Goal: Transaction & Acquisition: Purchase product/service

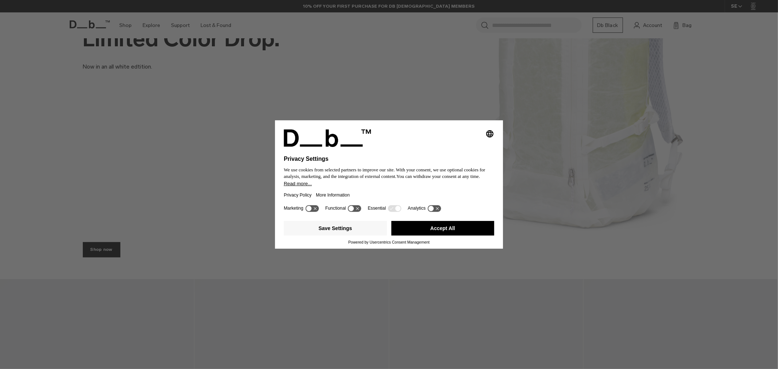
drag, startPoint x: 457, startPoint y: 232, endPoint x: 279, endPoint y: 235, distance: 178.1
click at [457, 232] on button "Accept All" at bounding box center [443, 228] width 103 height 15
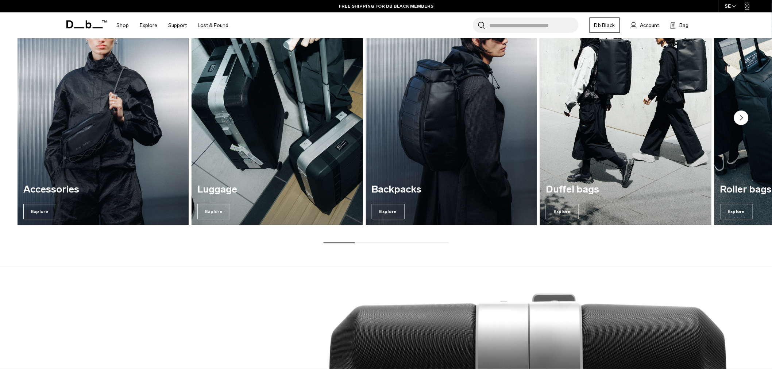
scroll to position [770, 0]
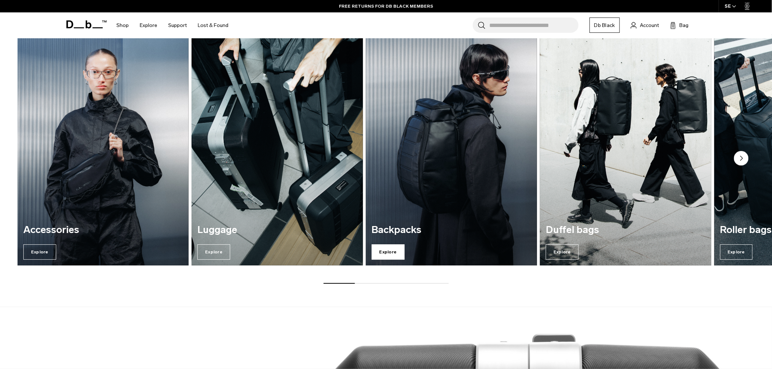
click at [399, 254] on span "Explore" at bounding box center [388, 252] width 33 height 15
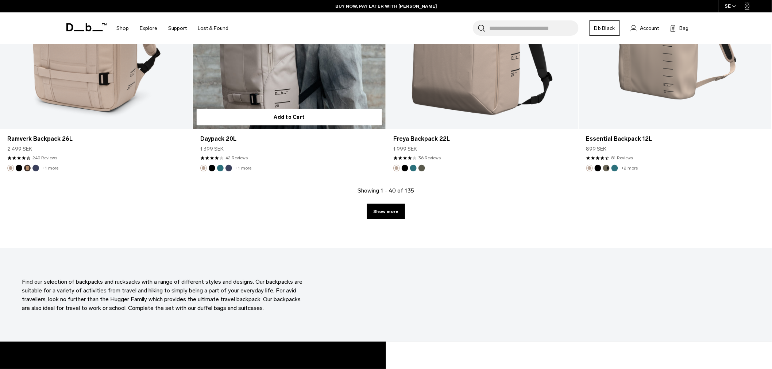
scroll to position [2838, 0]
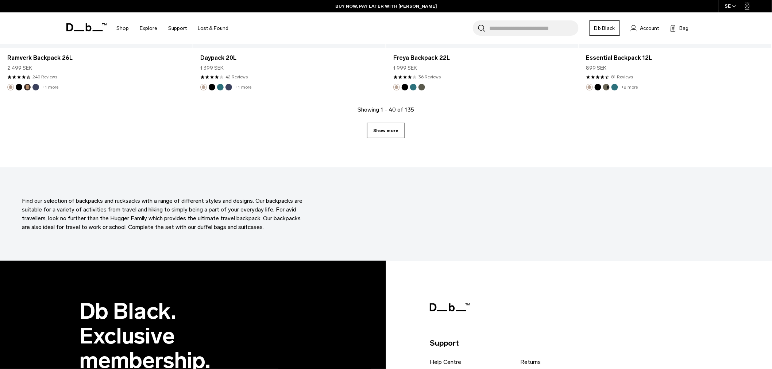
click at [399, 128] on link "Show more" at bounding box center [386, 130] width 38 height 15
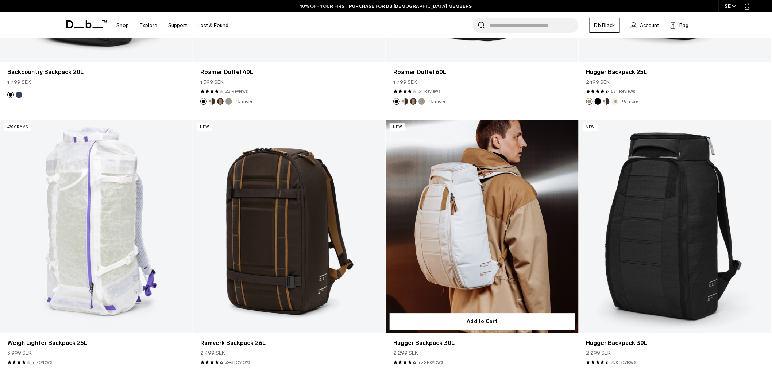
scroll to position [4263, 0]
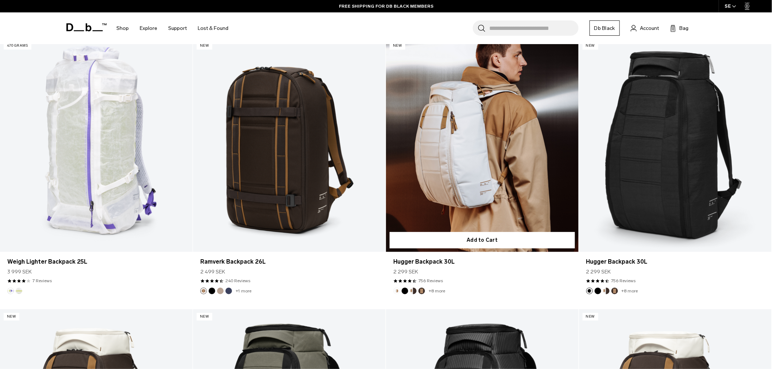
click at [479, 195] on link "Hugger Backpack 30L" at bounding box center [482, 145] width 193 height 214
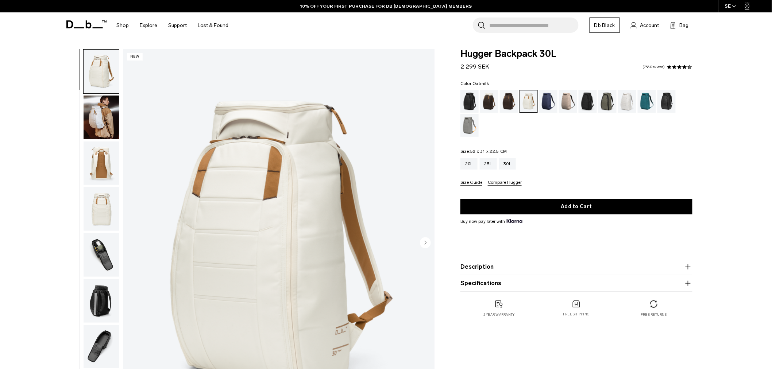
click at [111, 159] on img "button" at bounding box center [101, 164] width 35 height 44
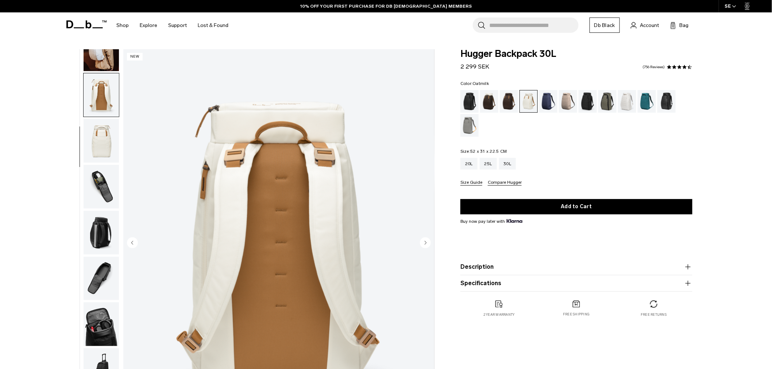
click at [108, 150] on img "button" at bounding box center [101, 141] width 35 height 44
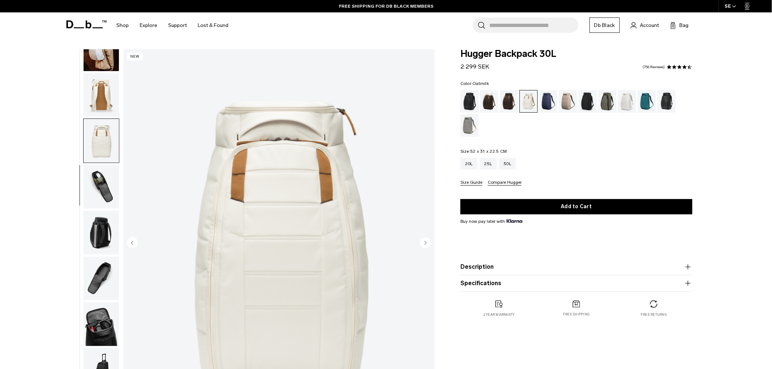
click at [108, 181] on img "button" at bounding box center [101, 187] width 35 height 44
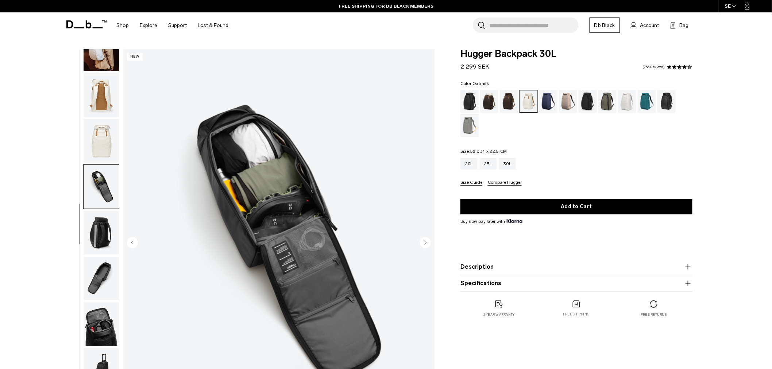
click at [99, 221] on img "button" at bounding box center [101, 233] width 35 height 44
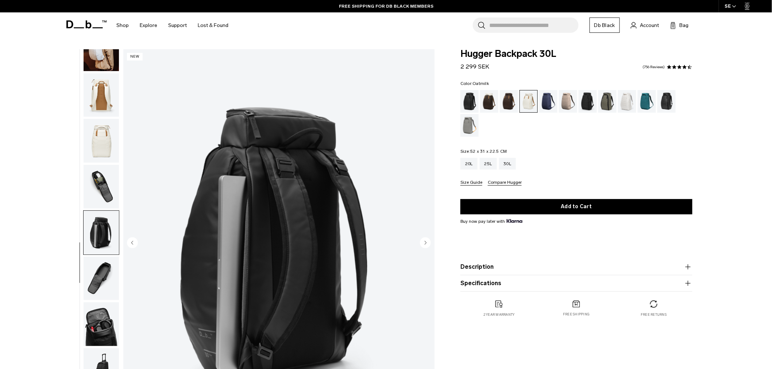
click at [103, 266] on img "button" at bounding box center [101, 279] width 35 height 44
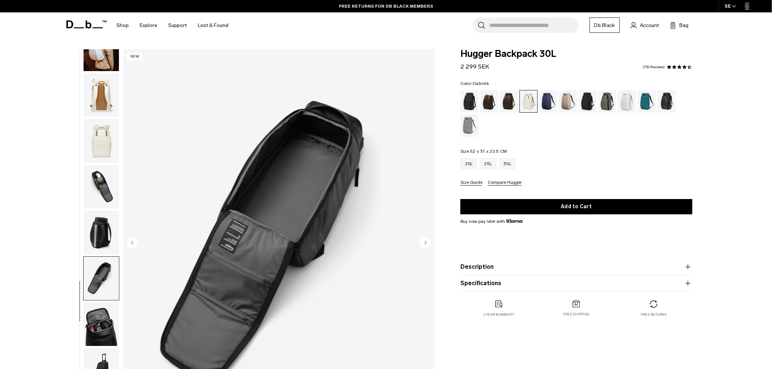
scroll to position [41, 0]
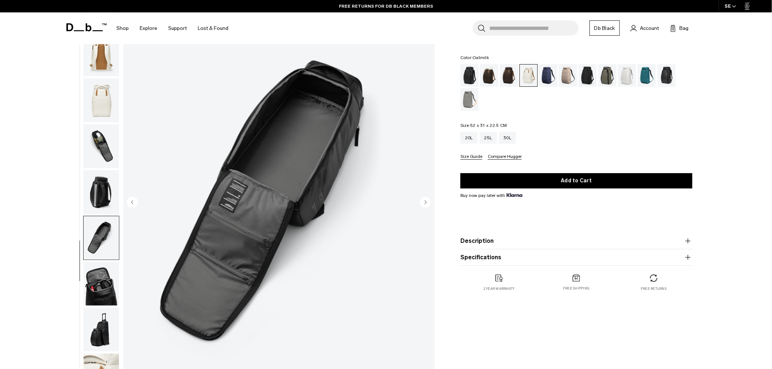
click at [108, 291] on img "button" at bounding box center [101, 284] width 35 height 44
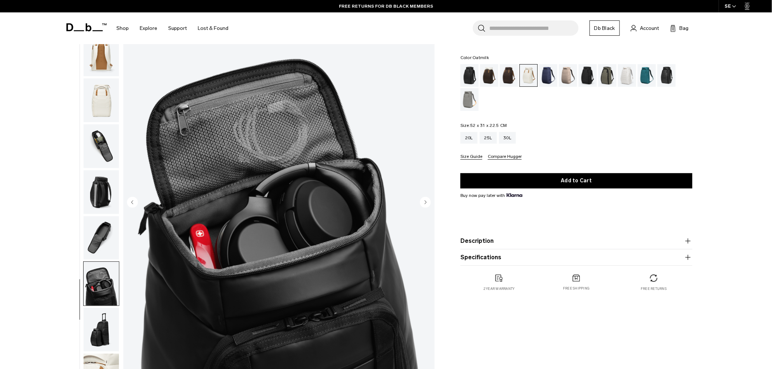
scroll to position [81, 0]
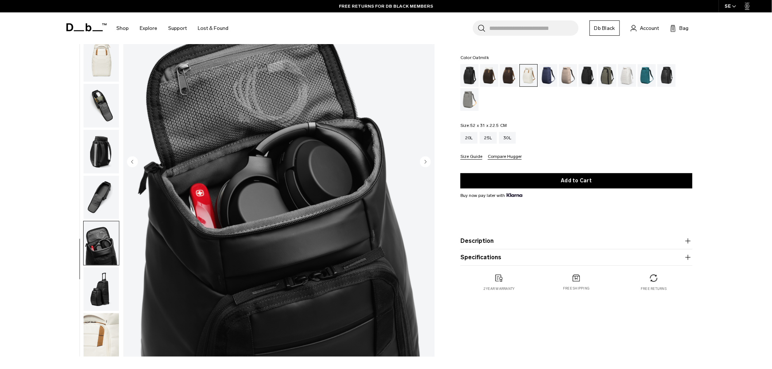
click at [107, 296] on img "button" at bounding box center [101, 290] width 35 height 44
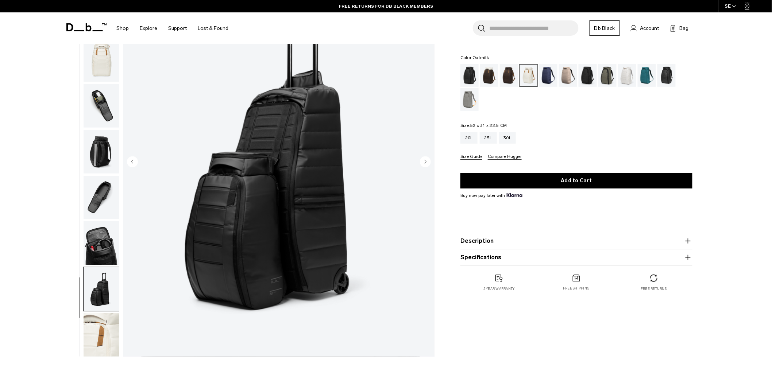
click at [104, 322] on img "button" at bounding box center [101, 336] width 35 height 44
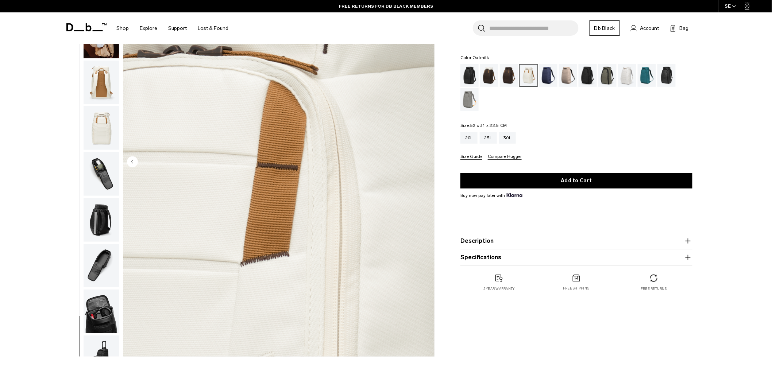
scroll to position [0, 0]
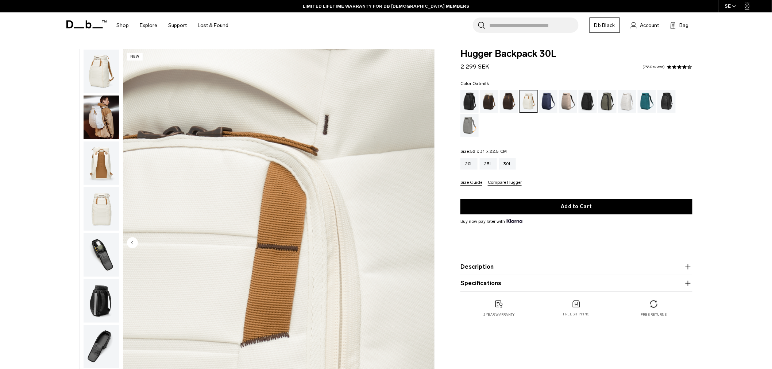
click at [102, 74] on img "button" at bounding box center [101, 72] width 35 height 44
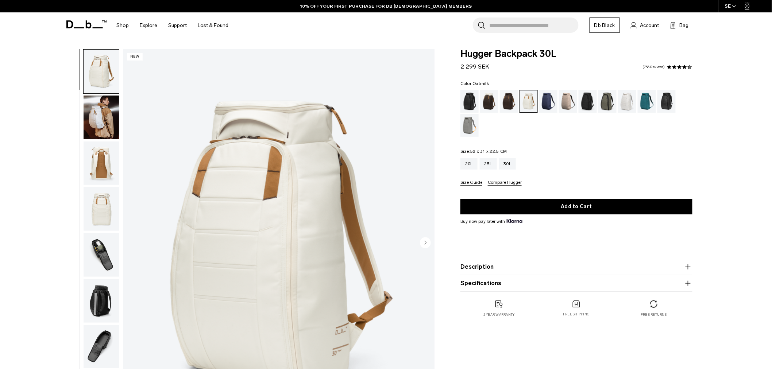
click at [502, 183] on button "Compare Hugger" at bounding box center [505, 182] width 34 height 5
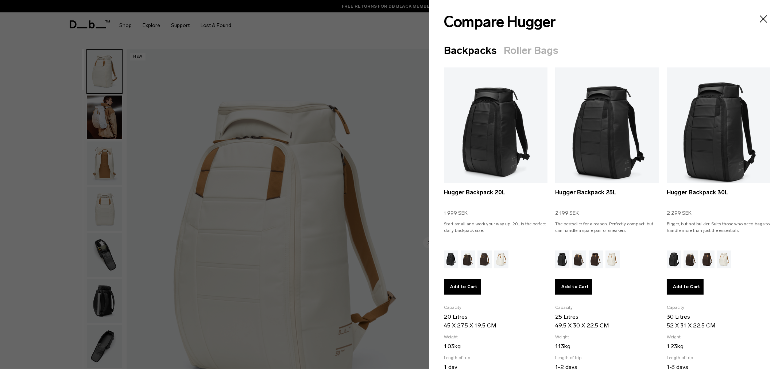
click at [399, 76] on div at bounding box center [389, 184] width 778 height 369
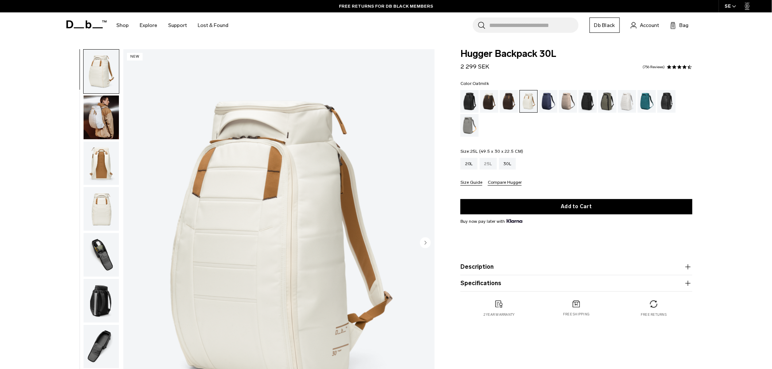
click at [487, 161] on div "25L" at bounding box center [488, 164] width 17 height 12
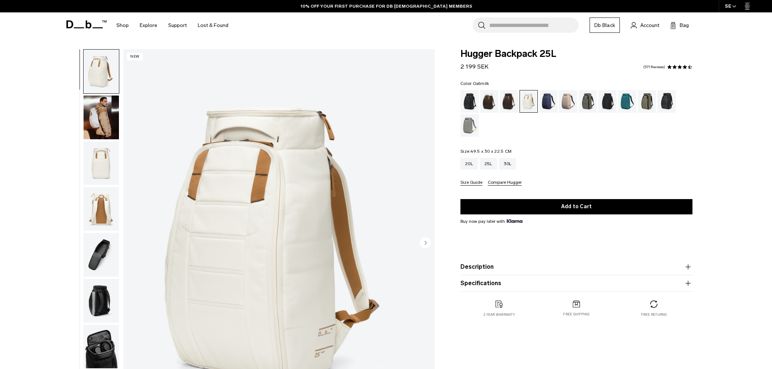
click at [97, 117] on img "button" at bounding box center [101, 118] width 35 height 44
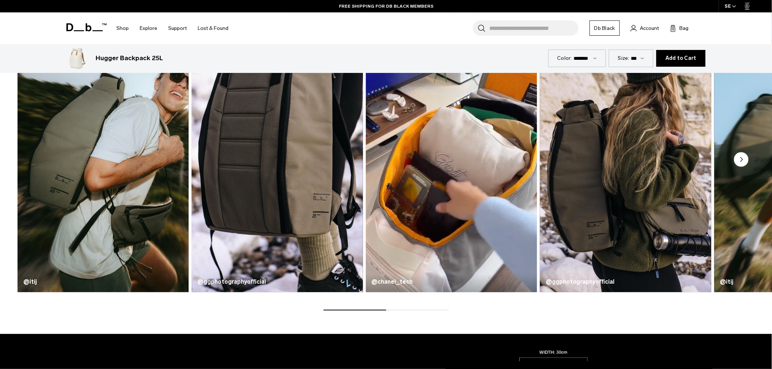
scroll to position [405, 0]
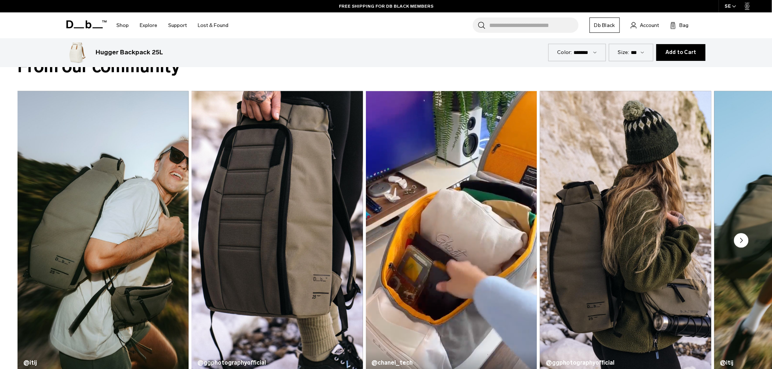
click at [743, 238] on circle "Next slide" at bounding box center [741, 241] width 15 height 15
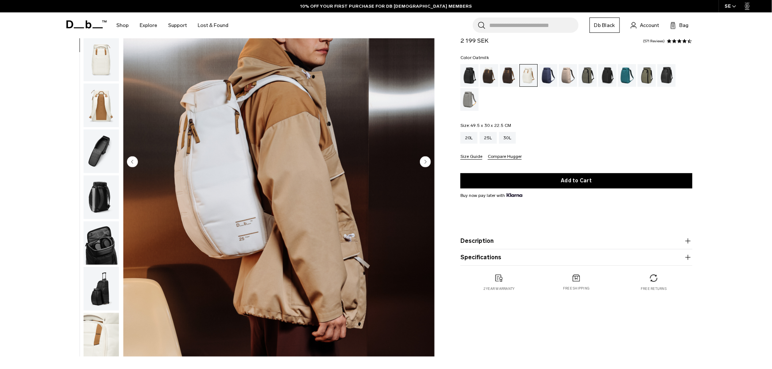
scroll to position [41, 0]
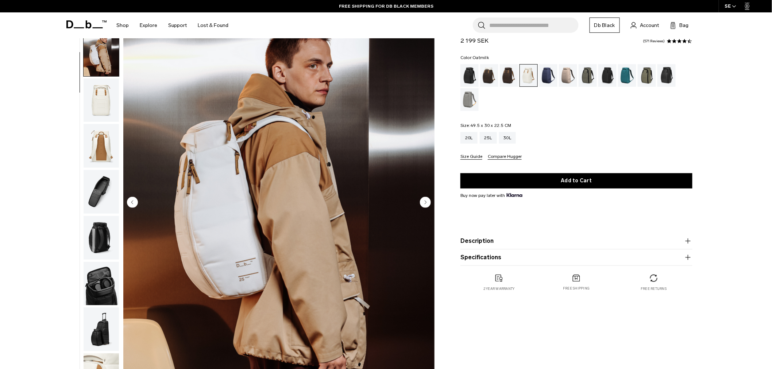
click at [106, 196] on img "button" at bounding box center [101, 192] width 35 height 44
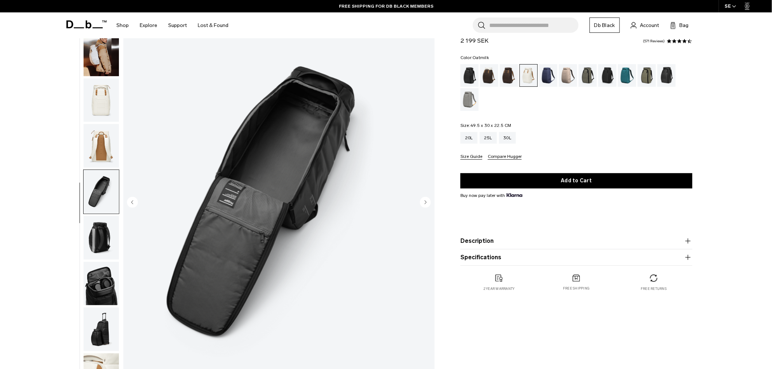
click at [103, 150] on img "button" at bounding box center [101, 146] width 35 height 44
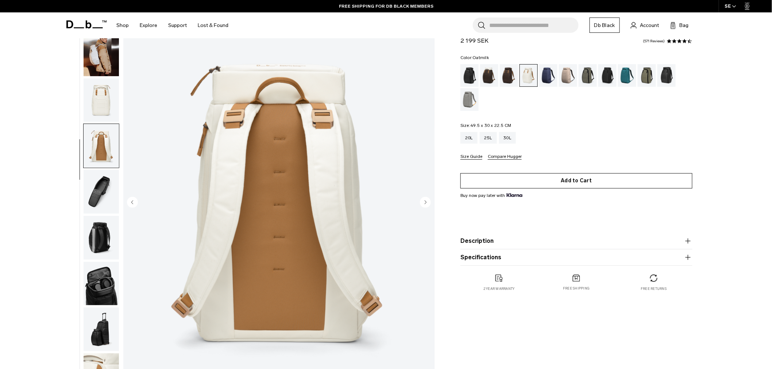
click at [612, 183] on button "Add to Cart" at bounding box center [577, 180] width 232 height 15
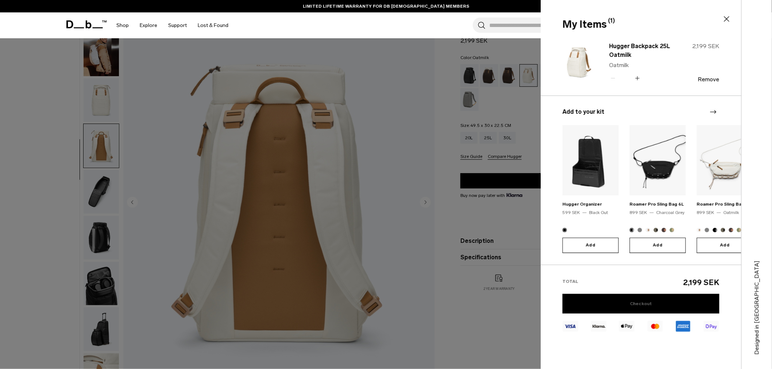
click at [633, 294] on link "Checkout" at bounding box center [641, 304] width 157 height 20
